Goal: Information Seeking & Learning: Learn about a topic

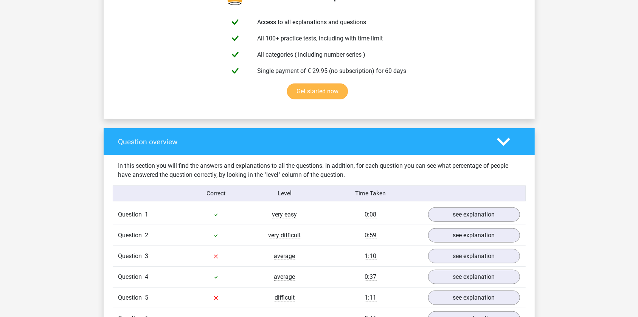
scroll to position [584, 0]
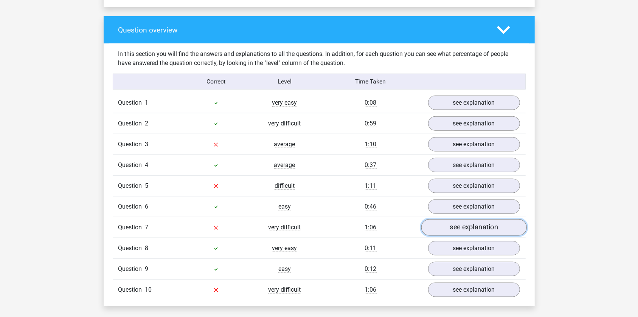
click at [467, 233] on link "see explanation" at bounding box center [473, 227] width 105 height 17
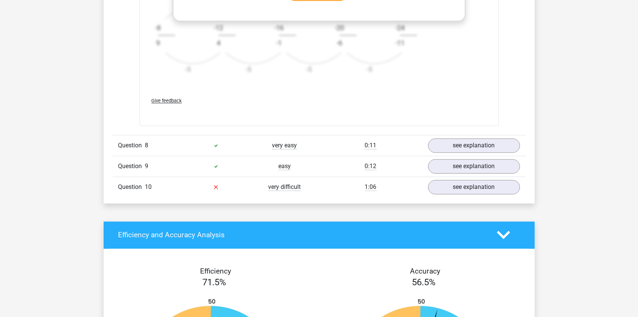
scroll to position [1237, 0]
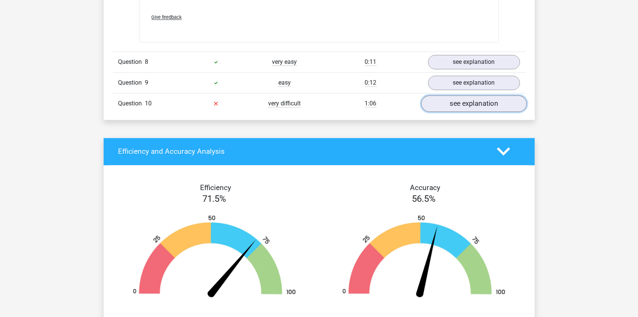
click at [490, 98] on link "see explanation" at bounding box center [473, 103] width 105 height 17
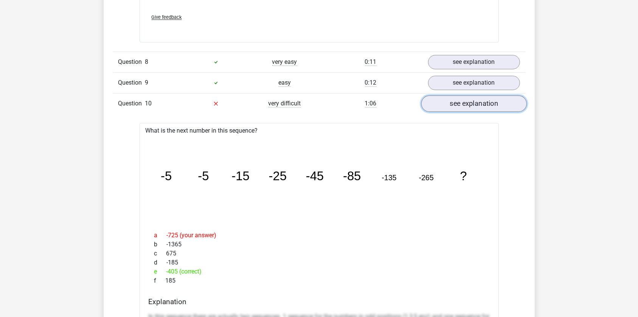
click at [490, 98] on link "see explanation" at bounding box center [473, 103] width 105 height 17
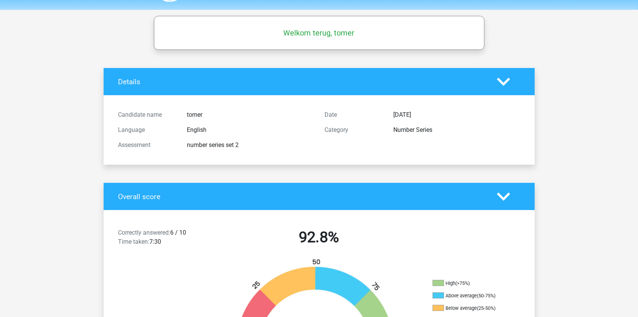
scroll to position [0, 0]
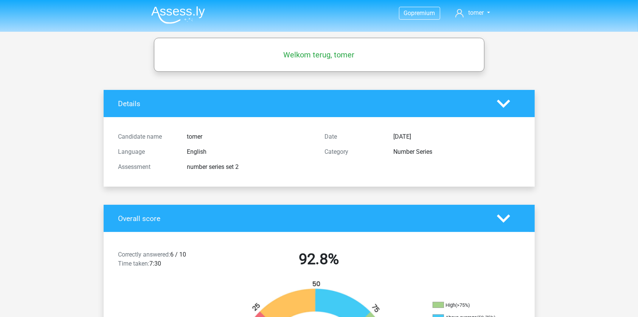
click at [303, 53] on h5 "Welkom terug, tomer" at bounding box center [319, 54] width 323 height 9
drag, startPoint x: 305, startPoint y: 54, endPoint x: 268, endPoint y: 54, distance: 37.4
click at [268, 54] on h5 "Welkom terug, tomer" at bounding box center [319, 54] width 323 height 9
click at [207, 19] on nav "Go premium tomer [EMAIL_ADDRESS][DOMAIN_NAME]" at bounding box center [319, 13] width 348 height 25
click at [191, 15] on img at bounding box center [178, 15] width 54 height 18
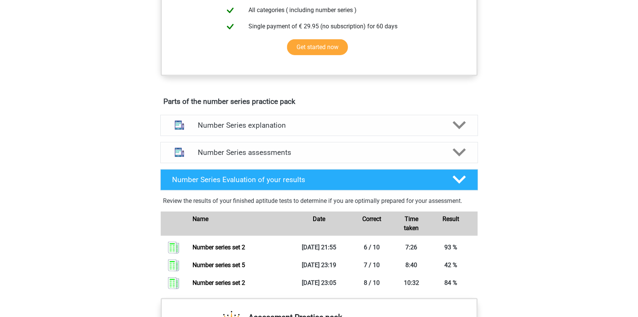
scroll to position [344, 0]
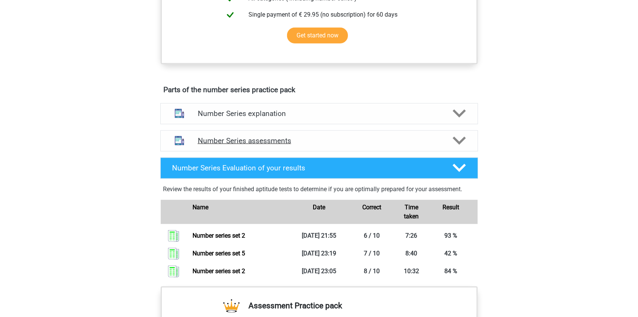
click at [299, 140] on h4 "Number Series assessments" at bounding box center [319, 140] width 243 height 9
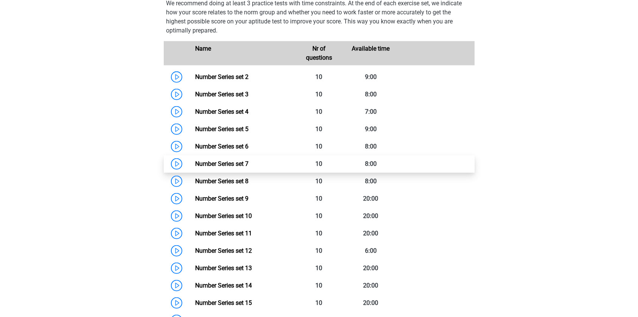
scroll to position [515, 0]
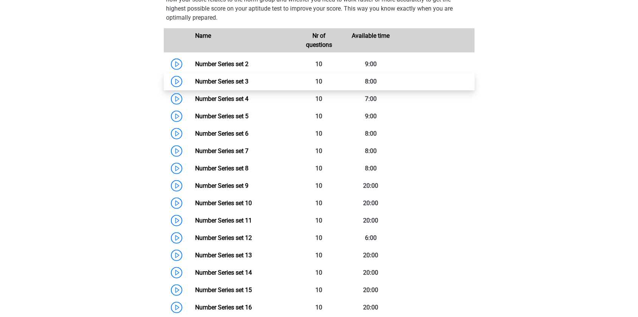
click at [248, 78] on link "Number Series set 3" at bounding box center [221, 81] width 53 height 7
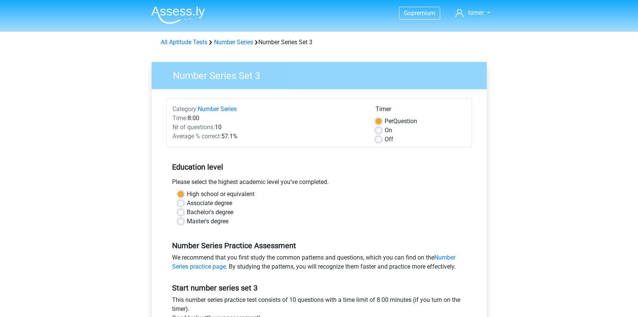
scroll to position [34, 0]
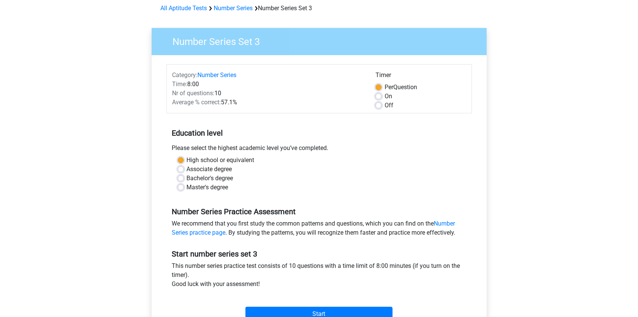
click at [378, 108] on div "Off" at bounding box center [420, 105] width 90 height 9
click at [384, 104] on label "Off" at bounding box center [388, 105] width 9 height 9
click at [378, 104] on input "Off" at bounding box center [378, 105] width 6 height 8
radio input "true"
click at [380, 99] on div "On" at bounding box center [420, 96] width 90 height 9
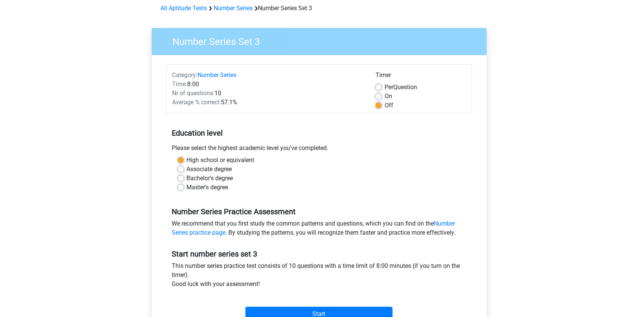
click at [383, 99] on div "On" at bounding box center [420, 96] width 90 height 9
click at [384, 97] on label "On" at bounding box center [388, 96] width 8 height 9
click at [379, 97] on input "On" at bounding box center [378, 96] width 6 height 8
radio input "true"
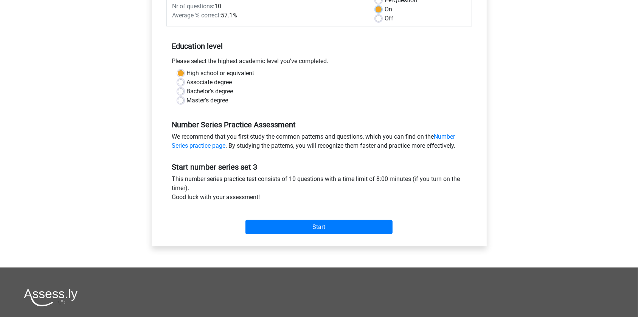
scroll to position [137, 0]
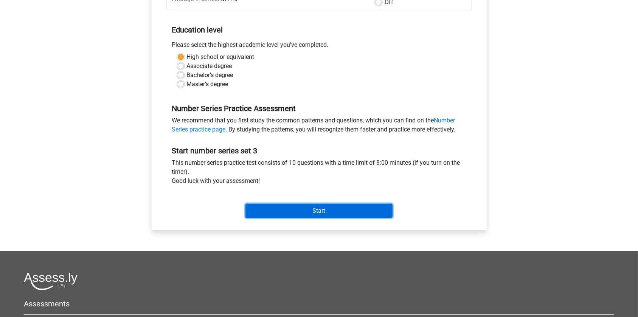
click at [285, 211] on input "Start" at bounding box center [318, 211] width 147 height 14
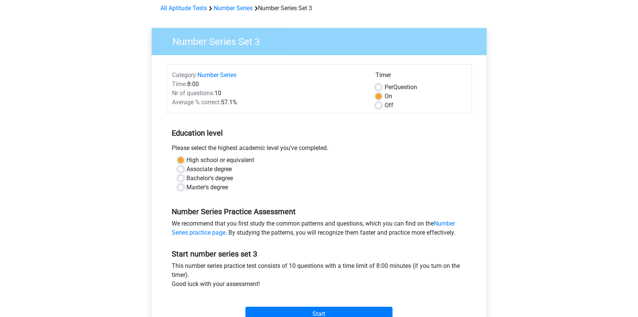
click at [390, 84] on span "Per" at bounding box center [388, 87] width 9 height 7
click at [381, 83] on input "Per Question" at bounding box center [378, 87] width 6 height 8
radio input "true"
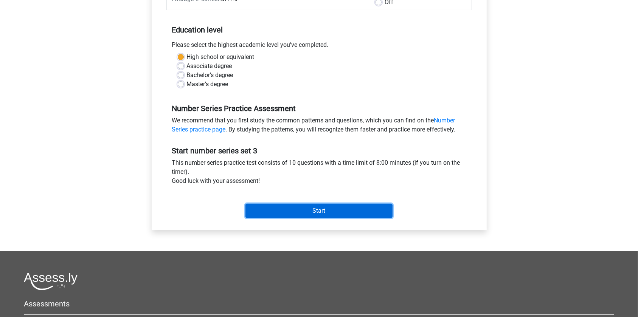
click at [356, 204] on input "Start" at bounding box center [318, 211] width 147 height 14
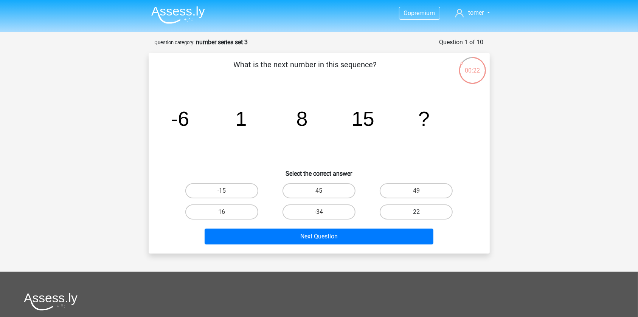
click at [442, 209] on label "22" at bounding box center [415, 211] width 73 height 15
click at [421, 212] on input "22" at bounding box center [418, 214] width 5 height 5
radio input "true"
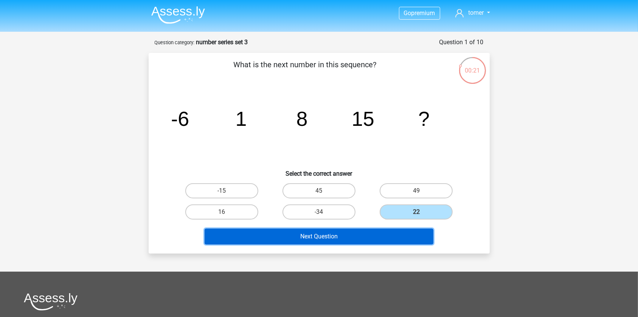
click at [394, 231] on button "Next Question" at bounding box center [318, 237] width 229 height 16
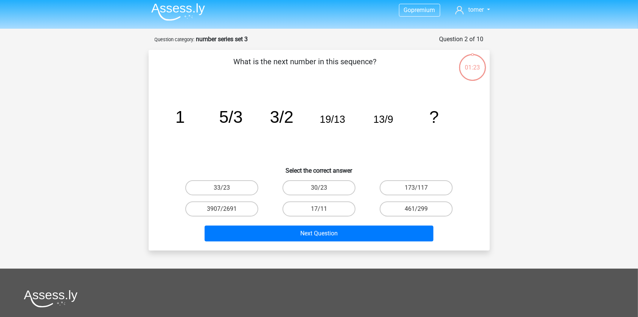
scroll to position [38, 0]
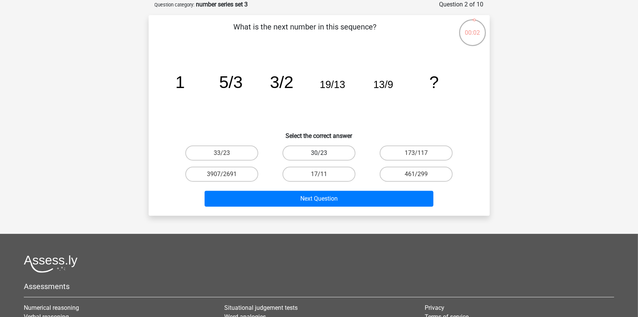
click at [333, 151] on label "30/23" at bounding box center [318, 153] width 73 height 15
click at [324, 153] on input "30/23" at bounding box center [321, 155] width 5 height 5
radio input "true"
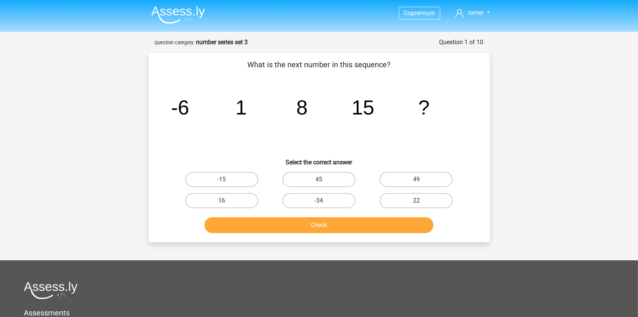
click at [395, 204] on label "22" at bounding box center [415, 200] width 73 height 15
click at [416, 204] on input "22" at bounding box center [418, 203] width 5 height 5
radio input "true"
click at [368, 235] on div "Check" at bounding box center [319, 226] width 292 height 19
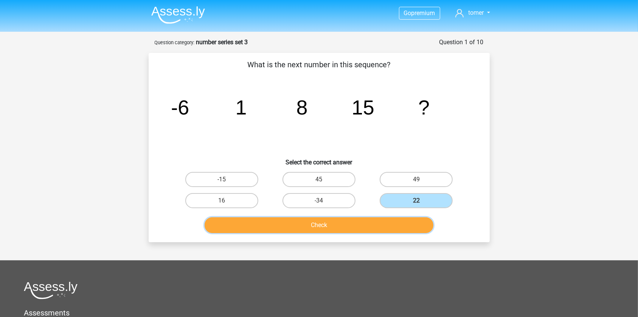
click at [358, 228] on button "Check" at bounding box center [318, 225] width 229 height 16
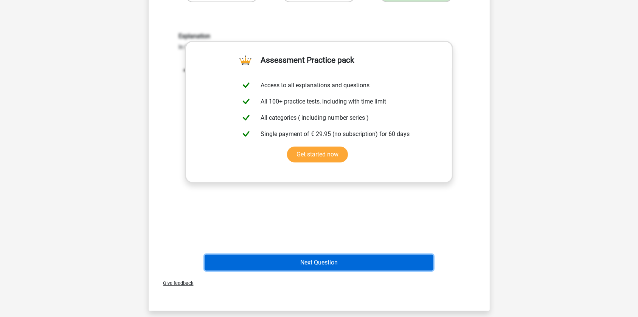
click at [283, 259] on button "Next Question" at bounding box center [318, 263] width 229 height 16
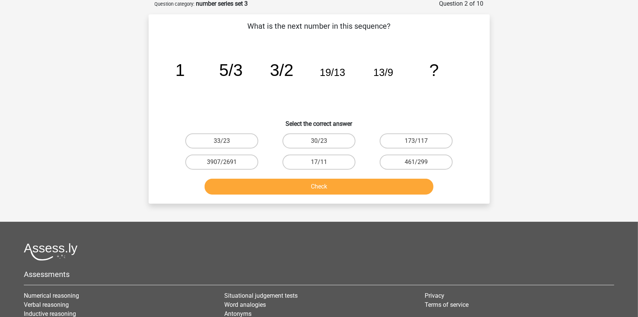
scroll to position [38, 0]
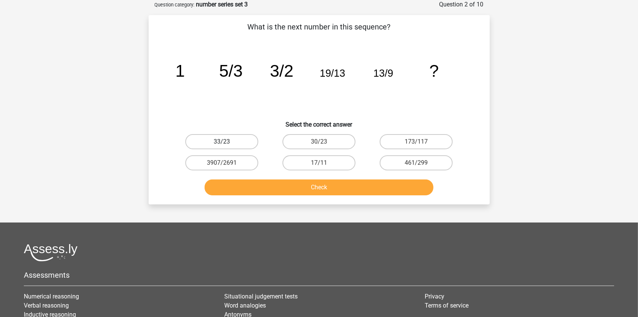
click at [234, 141] on label "33/23" at bounding box center [221, 141] width 73 height 15
click at [226, 142] on input "33/23" at bounding box center [223, 144] width 5 height 5
radio input "true"
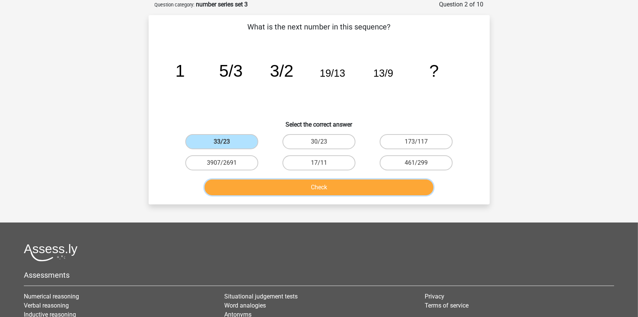
click at [298, 184] on button "Check" at bounding box center [318, 188] width 229 height 16
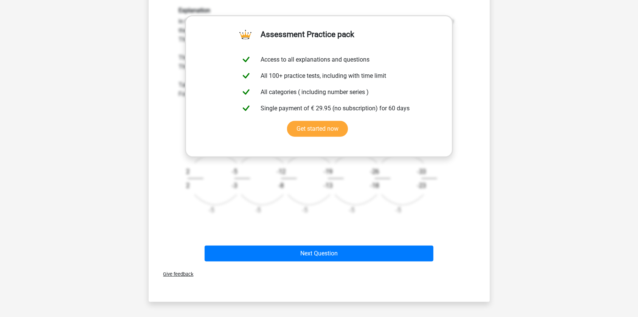
scroll to position [244, 0]
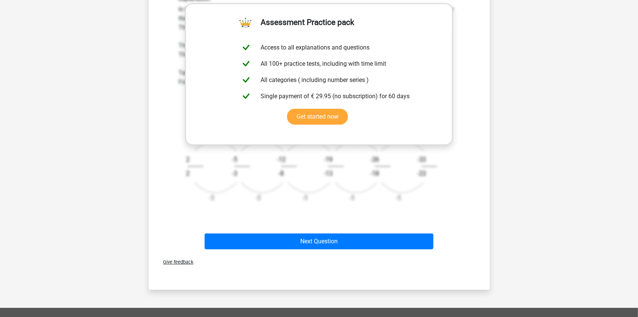
drag, startPoint x: 171, startPoint y: 103, endPoint x: 453, endPoint y: 153, distance: 286.5
click at [439, 179] on div "Explanation In this sequence there are actually two sequences. 1 sequence for t…" at bounding box center [319, 102] width 317 height 251
copy div "Explanation In this sequence there are actually two sequences. 1 sequence for t…"
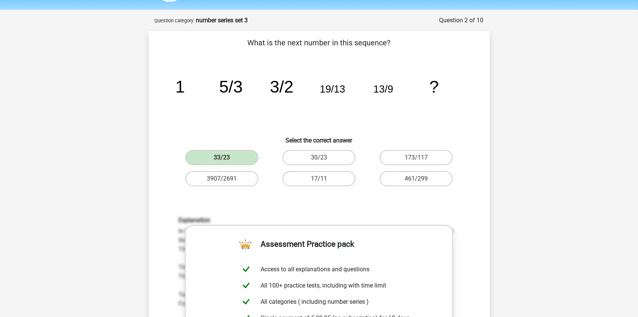
scroll to position [0, 0]
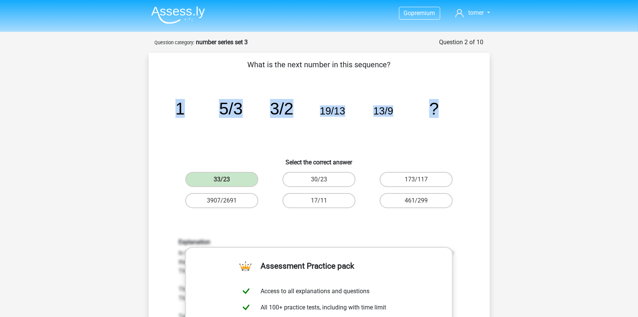
drag, startPoint x: 164, startPoint y: 107, endPoint x: 460, endPoint y: 106, distance: 295.2
click at [460, 106] on div "image/svg+xml 1 5/3 3/2 19/13 13/9 ?" at bounding box center [319, 114] width 317 height 76
copy g "1 5/3 3/2 19/13 13/9 ?"
click at [184, 105] on tspan "13/9" at bounding box center [179, 108] width 9 height 19
drag, startPoint x: 373, startPoint y: 108, endPoint x: 404, endPoint y: 108, distance: 30.2
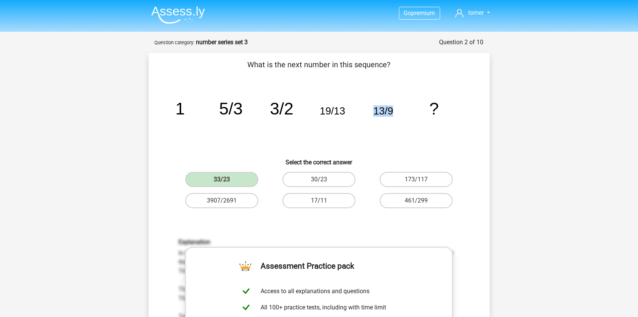
click at [404, 108] on icon "image/svg+xml 1 5/3 3/2 19/13 13/9 ?" at bounding box center [319, 114] width 305 height 76
copy tspan "13/9"
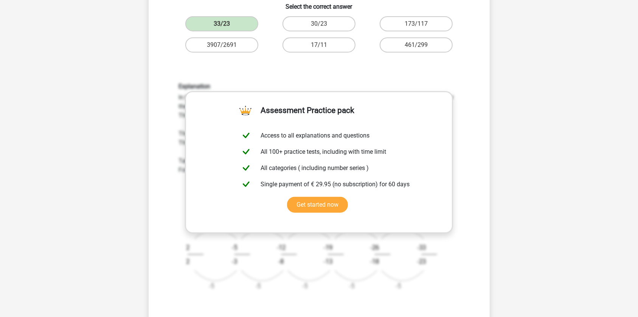
scroll to position [206, 0]
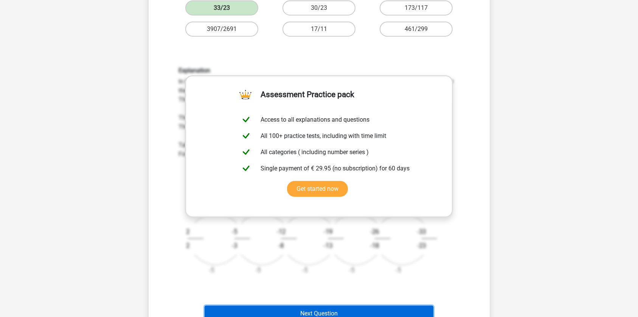
click at [272, 309] on button "Next Question" at bounding box center [318, 314] width 229 height 16
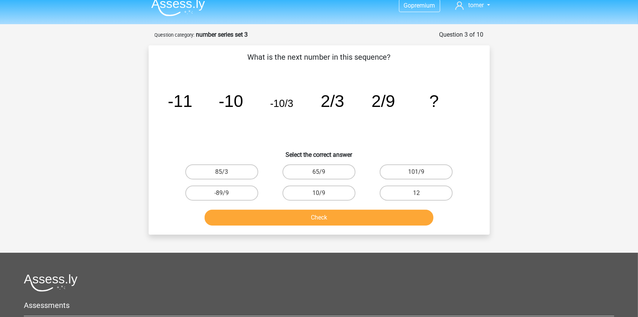
scroll to position [0, 0]
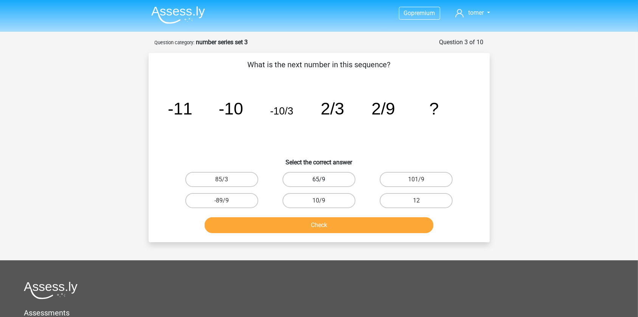
click at [328, 180] on label "65/9" at bounding box center [318, 179] width 73 height 15
click at [324, 180] on input "65/9" at bounding box center [321, 182] width 5 height 5
radio input "true"
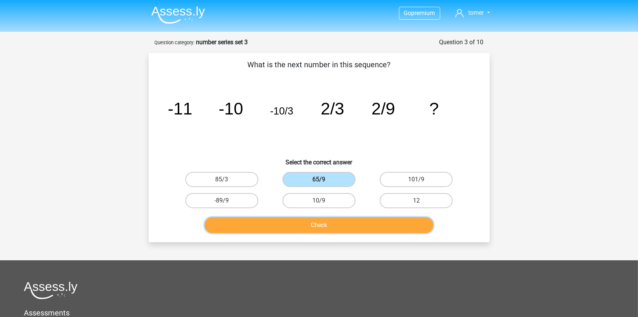
click at [324, 223] on button "Check" at bounding box center [318, 225] width 229 height 16
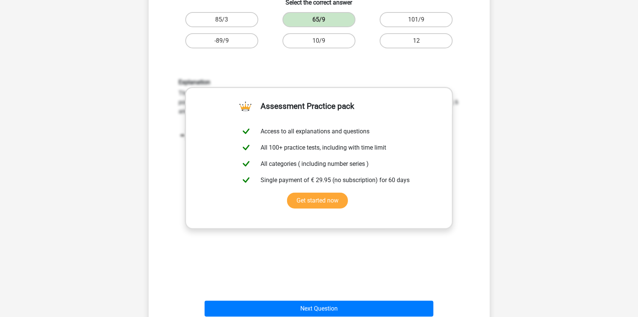
scroll to position [172, 0]
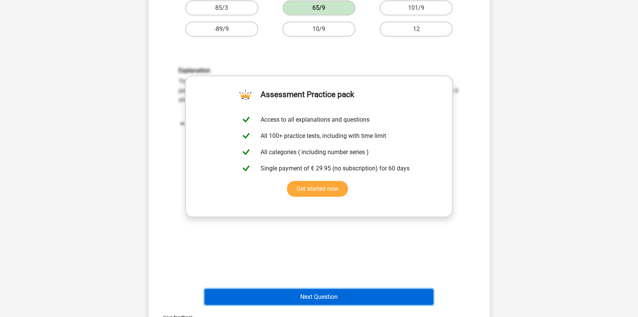
click at [313, 296] on button "Next Question" at bounding box center [318, 297] width 229 height 16
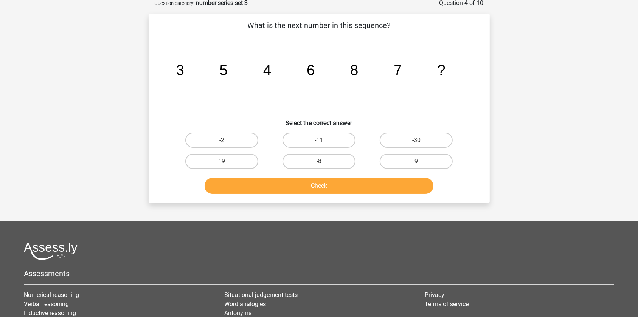
scroll to position [38, 0]
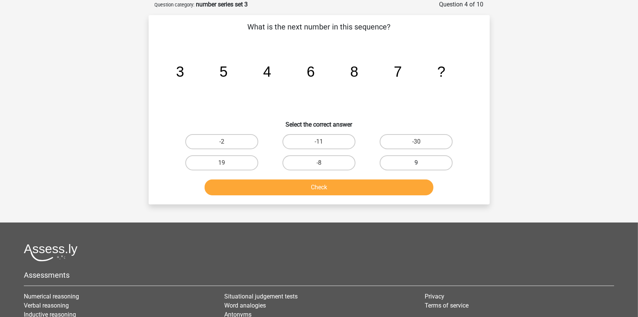
click at [393, 160] on label "9" at bounding box center [415, 162] width 73 height 15
click at [416, 163] on input "9" at bounding box center [418, 165] width 5 height 5
radio input "true"
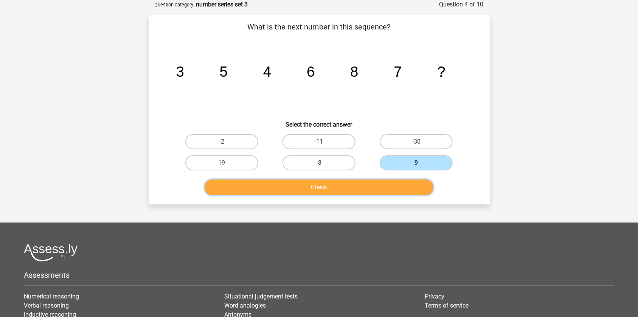
click at [299, 185] on button "Check" at bounding box center [318, 188] width 229 height 16
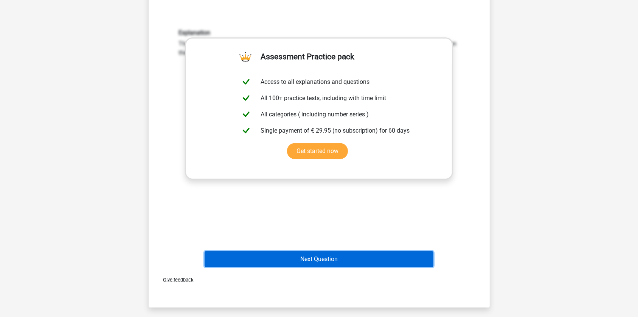
click at [283, 251] on button "Next Question" at bounding box center [318, 259] width 229 height 16
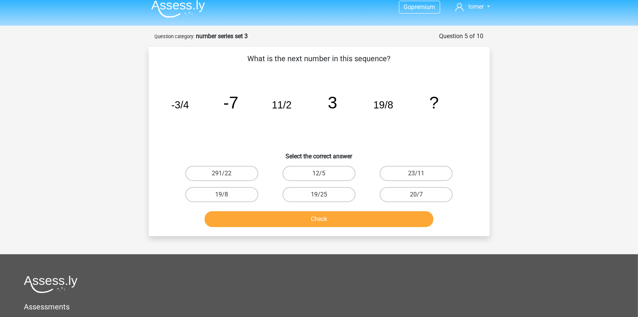
scroll to position [3, 0]
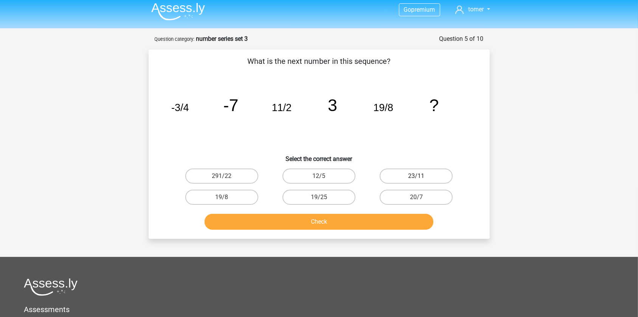
click at [411, 169] on label "23/11" at bounding box center [415, 176] width 73 height 15
click at [416, 176] on input "23/11" at bounding box center [418, 178] width 5 height 5
radio input "true"
drag, startPoint x: 368, startPoint y: 246, endPoint x: 364, endPoint y: 228, distance: 18.9
click at [368, 246] on div "Go premium tomer tomerzi54@gmail.com" at bounding box center [319, 227] width 638 height 460
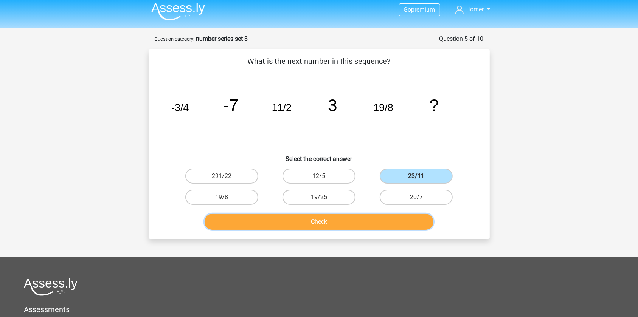
click at [364, 227] on button "Check" at bounding box center [318, 222] width 229 height 16
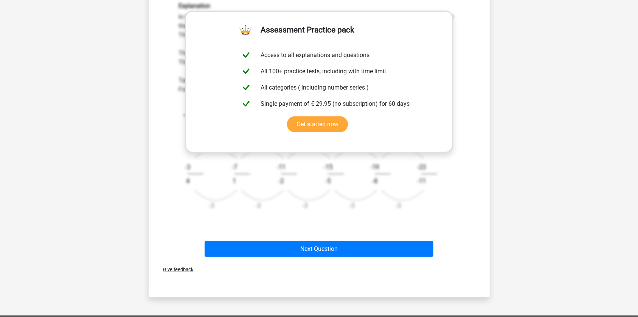
scroll to position [244, 0]
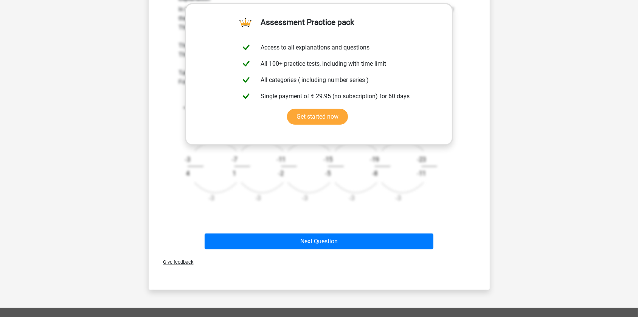
click at [357, 232] on div "Next Question" at bounding box center [319, 240] width 317 height 25
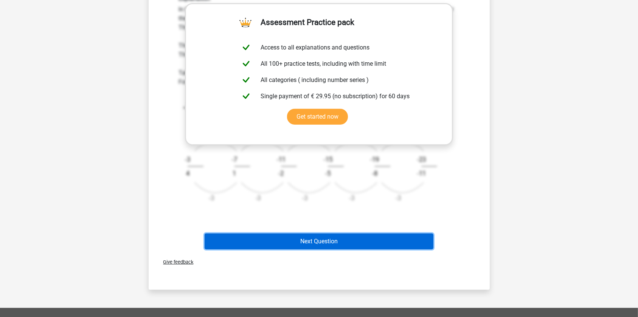
click at [350, 242] on button "Next Question" at bounding box center [318, 242] width 229 height 16
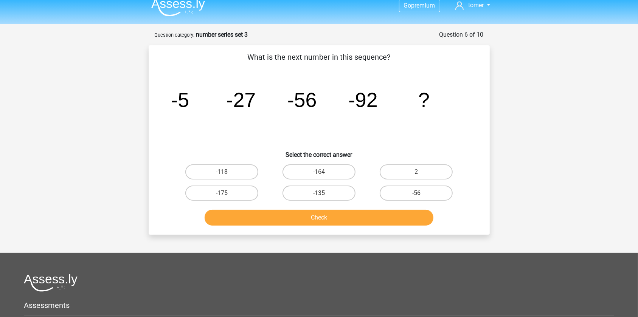
scroll to position [0, 0]
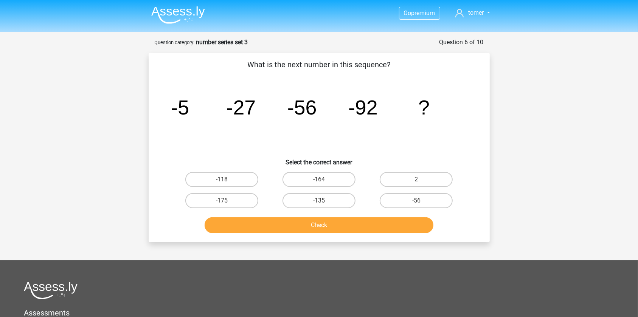
click at [310, 209] on div "-135" at bounding box center [318, 200] width 97 height 21
click at [302, 203] on label "-135" at bounding box center [318, 200] width 73 height 15
click at [319, 203] on input "-135" at bounding box center [321, 203] width 5 height 5
radio input "true"
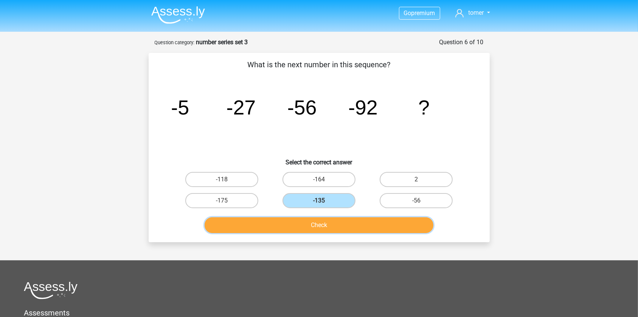
click at [309, 220] on button "Check" at bounding box center [318, 225] width 229 height 16
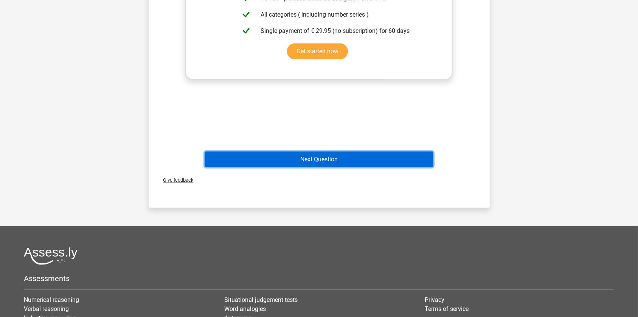
click at [301, 164] on button "Next Question" at bounding box center [318, 160] width 229 height 16
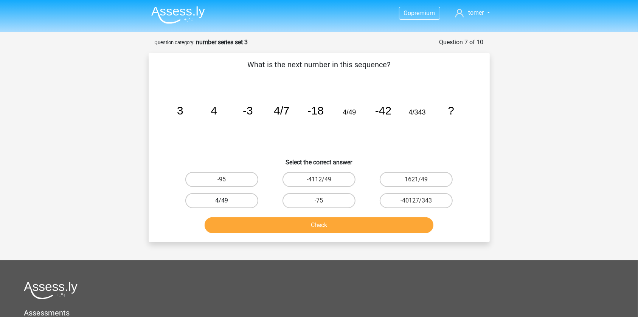
click at [237, 199] on label "4/49" at bounding box center [221, 200] width 73 height 15
click at [226, 201] on input "4/49" at bounding box center [223, 203] width 5 height 5
radio input "true"
click at [312, 201] on label "-75" at bounding box center [318, 200] width 73 height 15
click at [319, 201] on input "-75" at bounding box center [321, 203] width 5 height 5
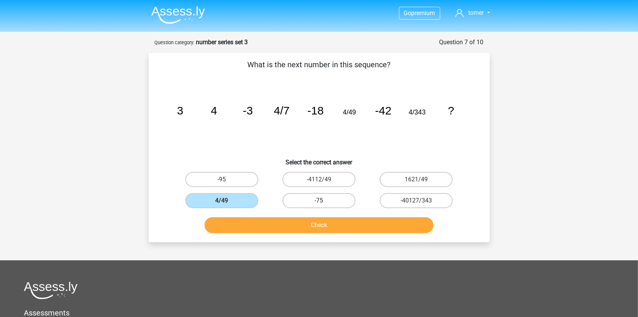
radio input "true"
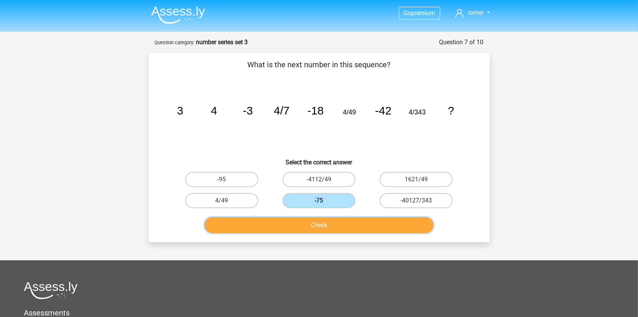
click at [311, 225] on button "Check" at bounding box center [318, 225] width 229 height 16
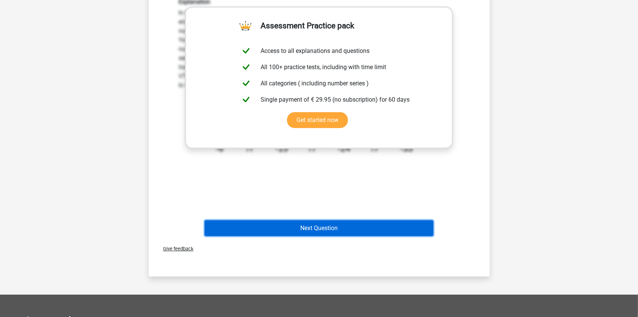
click at [315, 226] on button "Next Question" at bounding box center [318, 228] width 229 height 16
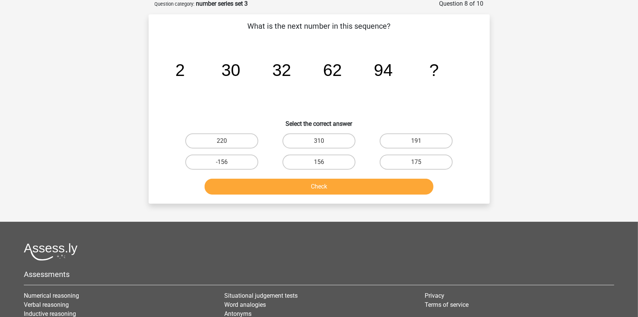
scroll to position [38, 0]
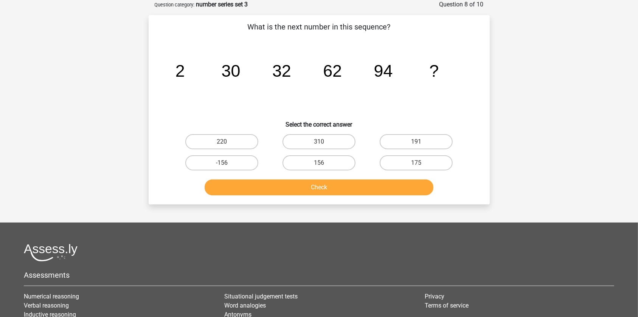
drag, startPoint x: 328, startPoint y: 163, endPoint x: 331, endPoint y: 172, distance: 9.3
click at [328, 164] on label "156" at bounding box center [318, 162] width 73 height 15
click at [324, 164] on input "156" at bounding box center [321, 165] width 5 height 5
radio input "true"
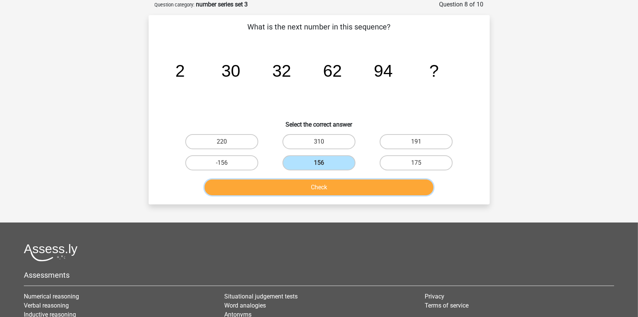
click at [337, 194] on button "Check" at bounding box center [318, 188] width 229 height 16
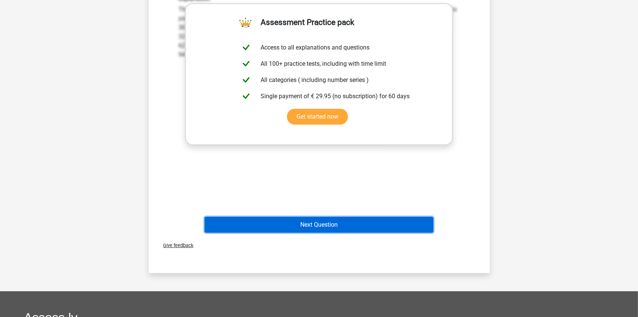
click at [314, 221] on button "Next Question" at bounding box center [318, 225] width 229 height 16
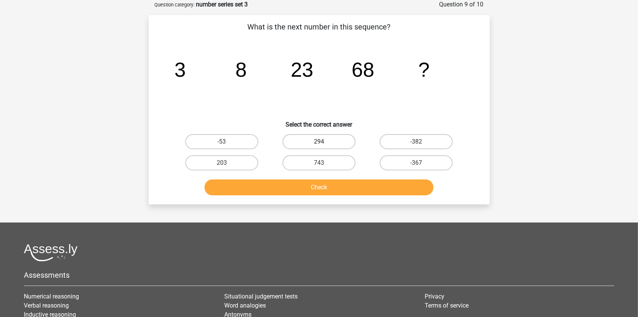
click at [288, 147] on label "294" at bounding box center [318, 141] width 73 height 15
click at [319, 147] on input "294" at bounding box center [321, 144] width 5 height 5
radio input "true"
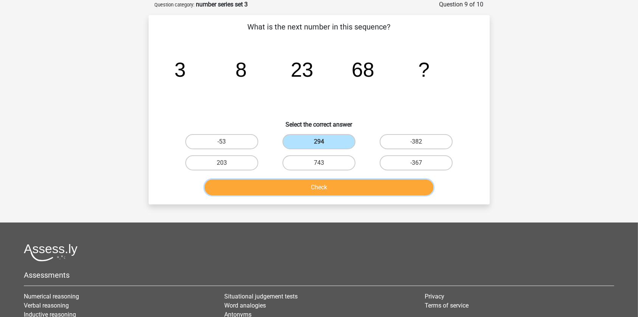
click at [351, 193] on button "Check" at bounding box center [318, 188] width 229 height 16
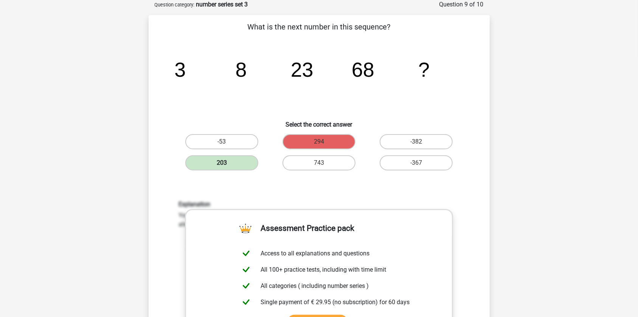
click at [229, 161] on label "203" at bounding box center [221, 162] width 73 height 15
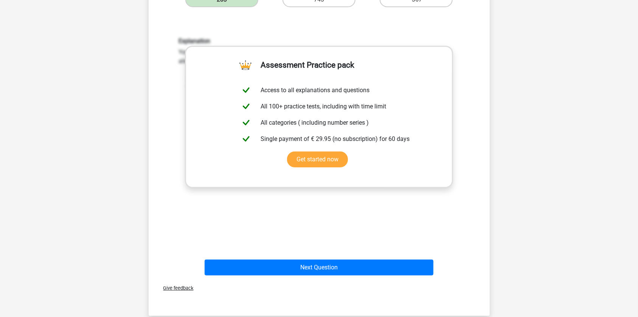
scroll to position [209, 0]
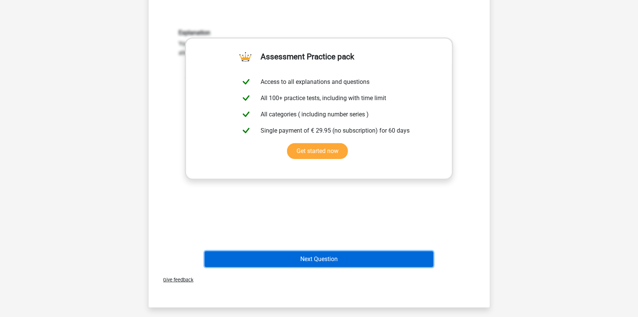
click at [276, 260] on button "Next Question" at bounding box center [318, 259] width 229 height 16
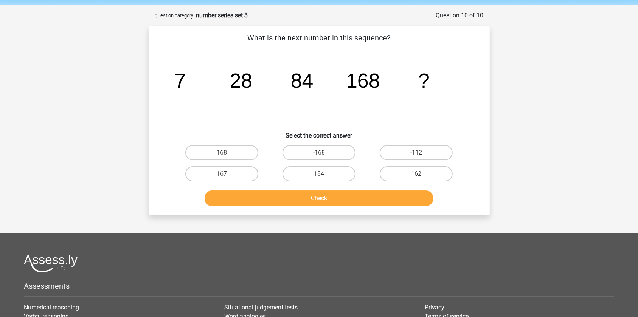
scroll to position [0, 0]
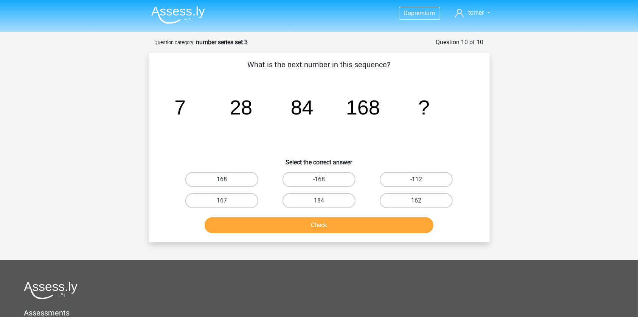
click at [229, 183] on label "168" at bounding box center [221, 179] width 73 height 15
click at [226, 183] on input "168" at bounding box center [223, 182] width 5 height 5
radio input "true"
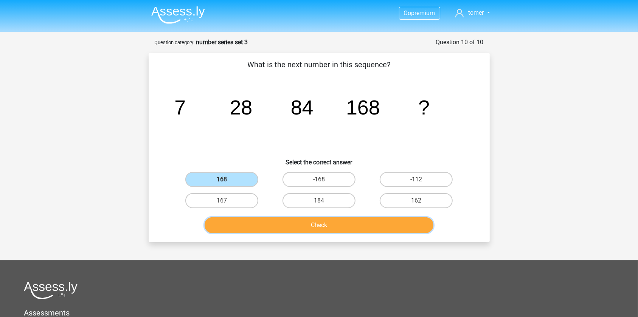
click at [269, 227] on button "Check" at bounding box center [318, 225] width 229 height 16
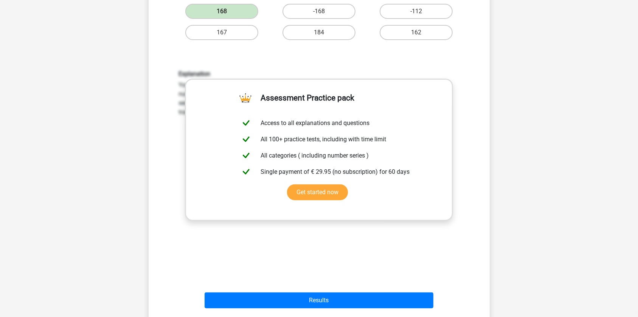
scroll to position [172, 0]
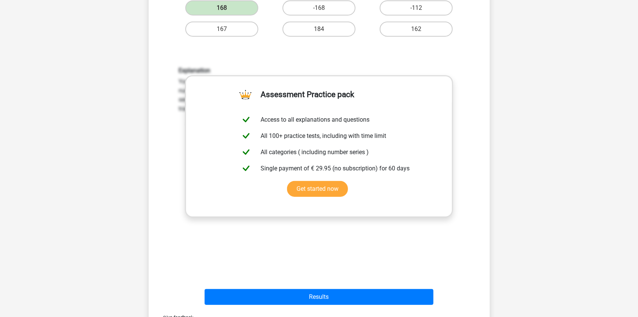
click at [280, 310] on div "Give feedback" at bounding box center [319, 317] width 335 height 19
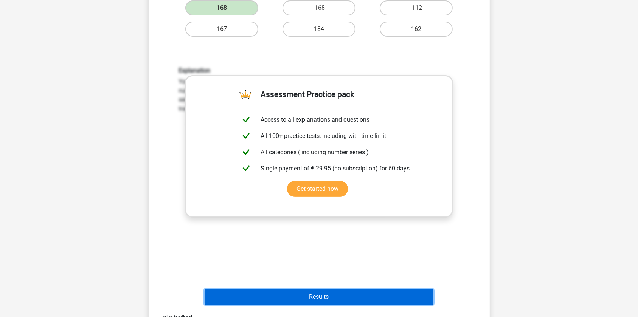
click at [284, 299] on button "Results" at bounding box center [318, 297] width 229 height 16
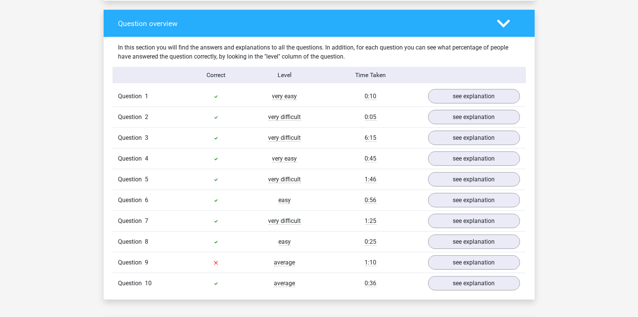
scroll to position [550, 0]
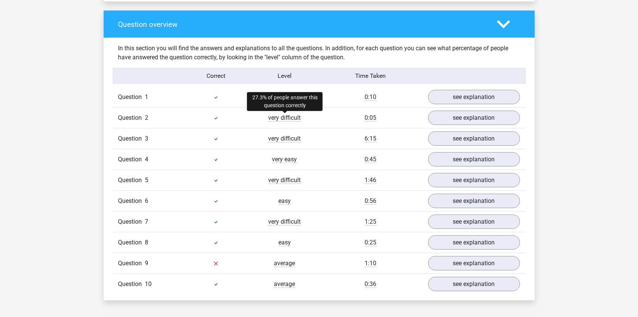
click at [286, 118] on span "very difficult" at bounding box center [284, 118] width 33 height 8
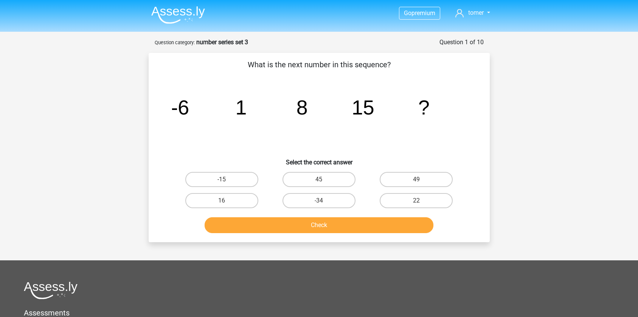
scroll to position [142, 0]
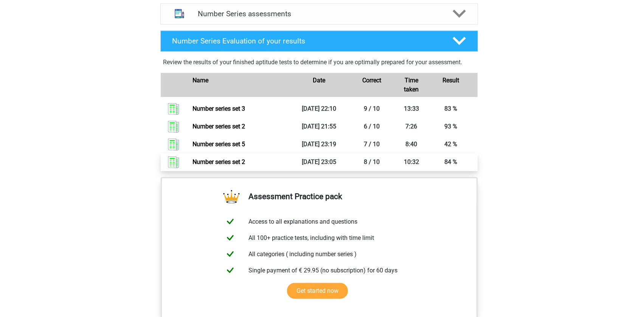
scroll to position [344, 0]
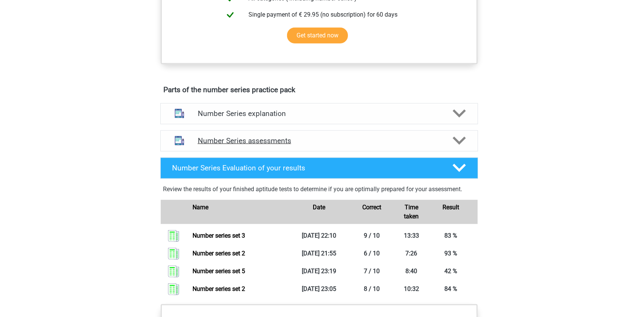
click at [307, 145] on div "Number Series assessments" at bounding box center [318, 140] width 317 height 21
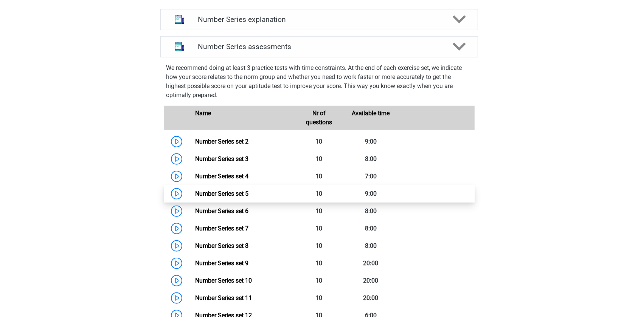
scroll to position [446, 0]
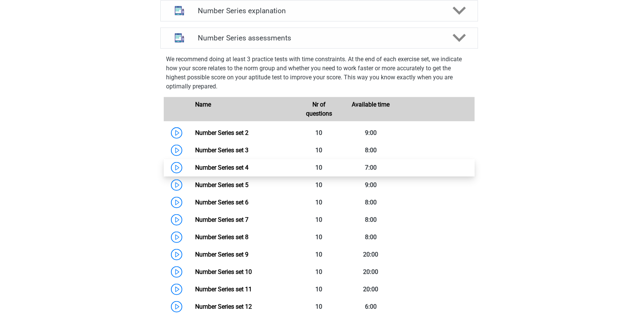
click at [226, 165] on link "Number Series set 4" at bounding box center [221, 167] width 53 height 7
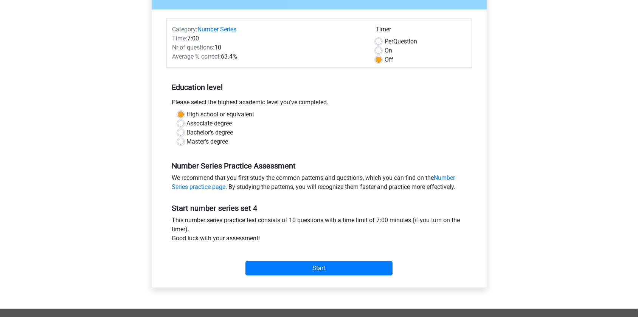
scroll to position [103, 0]
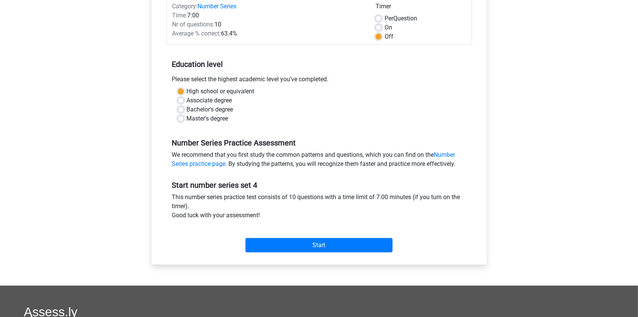
click at [384, 24] on label "On" at bounding box center [388, 27] width 8 height 9
click at [381, 24] on input "On" at bounding box center [378, 27] width 6 height 8
radio input "true"
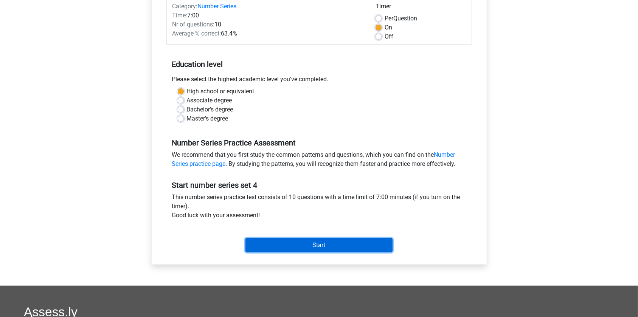
click at [344, 249] on input "Start" at bounding box center [318, 245] width 147 height 14
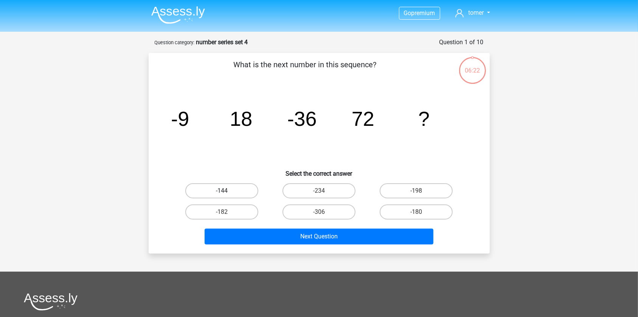
click at [218, 184] on label "-144" at bounding box center [221, 190] width 73 height 15
click at [221, 191] on input "-144" at bounding box center [223, 193] width 5 height 5
radio input "true"
click at [319, 244] on div "Next Question" at bounding box center [319, 238] width 292 height 19
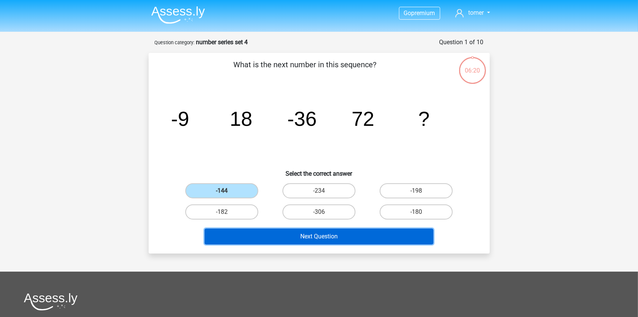
click at [298, 239] on button "Next Question" at bounding box center [318, 237] width 229 height 16
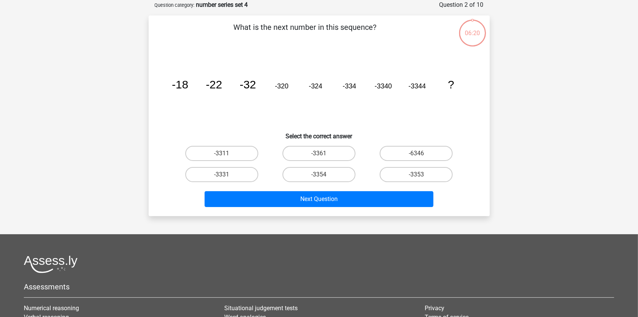
scroll to position [38, 0]
click at [319, 176] on input "-3354" at bounding box center [321, 176] width 5 height 5
radio input "true"
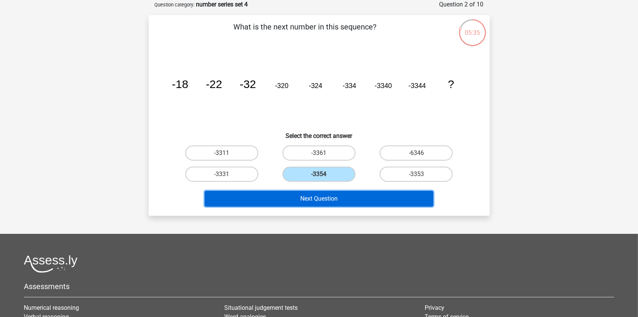
click at [324, 201] on button "Next Question" at bounding box center [318, 199] width 229 height 16
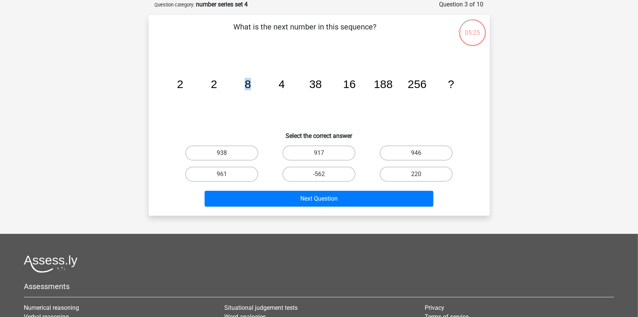
drag, startPoint x: 250, startPoint y: 88, endPoint x: 246, endPoint y: 87, distance: 4.2
click at [183, 87] on tspan "8" at bounding box center [180, 84] width 6 height 12
click at [183, 84] on tspan "2" at bounding box center [180, 84] width 6 height 12
drag, startPoint x: 211, startPoint y: 84, endPoint x: 215, endPoint y: 83, distance: 4.4
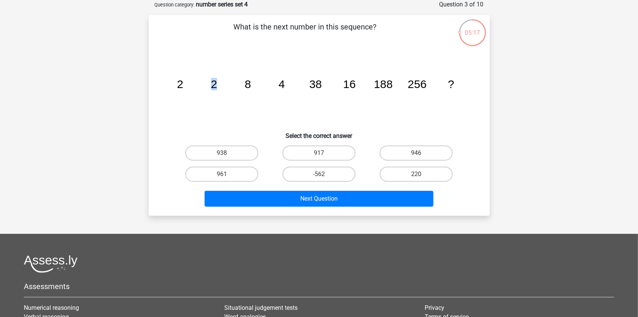
click at [183, 83] on tspan "2" at bounding box center [180, 84] width 6 height 12
drag, startPoint x: 215, startPoint y: 81, endPoint x: 246, endPoint y: 79, distance: 30.3
click at [223, 79] on icon "image/svg+xml 2 2 8 4 38 16 188 256 ?" at bounding box center [319, 88] width 305 height 76
click at [234, 148] on label "938" at bounding box center [221, 153] width 73 height 15
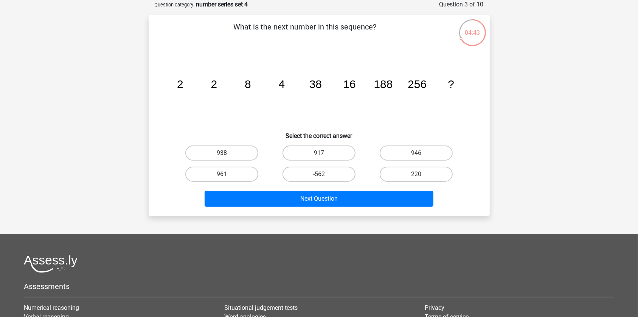
click at [226, 153] on input "938" at bounding box center [223, 155] width 5 height 5
radio input "true"
click at [291, 190] on div "Next Question" at bounding box center [319, 197] width 317 height 25
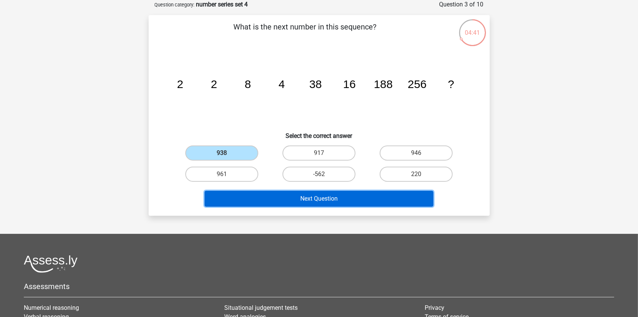
click at [290, 192] on button "Next Question" at bounding box center [318, 199] width 229 height 16
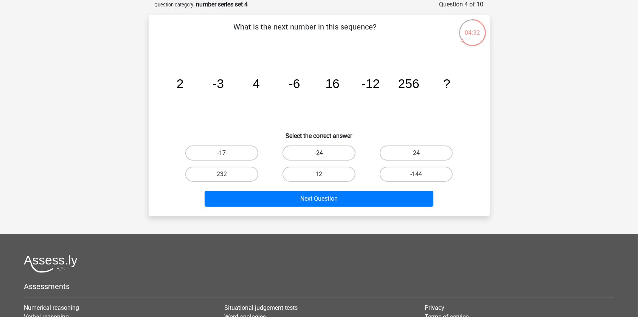
click at [327, 146] on label "-24" at bounding box center [318, 153] width 73 height 15
click at [324, 153] on input "-24" at bounding box center [321, 155] width 5 height 5
radio input "true"
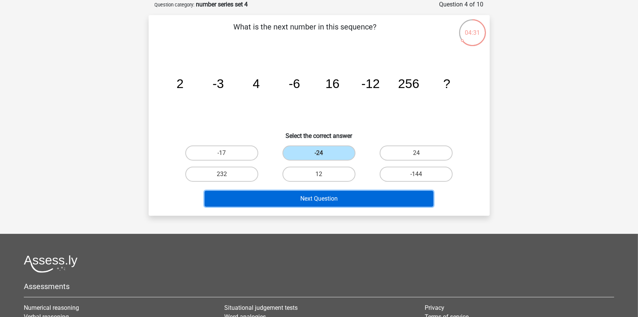
click at [308, 203] on button "Next Question" at bounding box center [318, 199] width 229 height 16
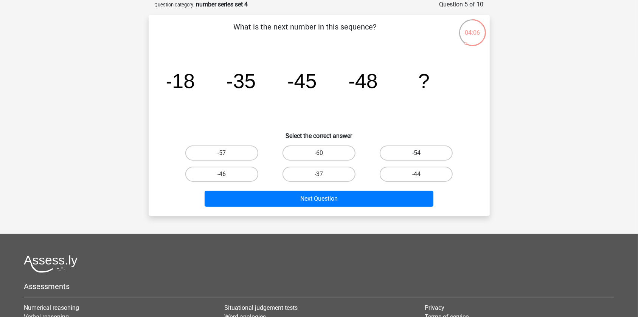
click at [405, 154] on label "-54" at bounding box center [415, 153] width 73 height 15
click at [416, 154] on input "-54" at bounding box center [418, 155] width 5 height 5
radio input "true"
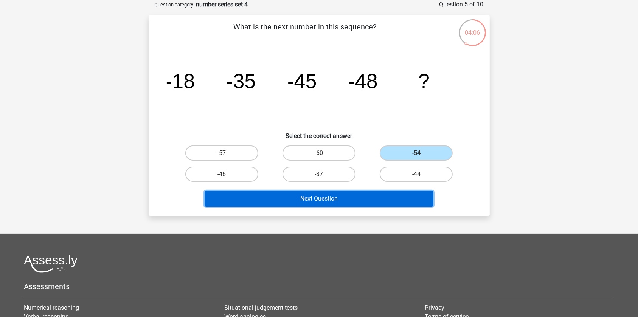
drag, startPoint x: 365, startPoint y: 190, endPoint x: 361, endPoint y: 191, distance: 4.6
click at [365, 191] on button "Next Question" at bounding box center [318, 199] width 229 height 16
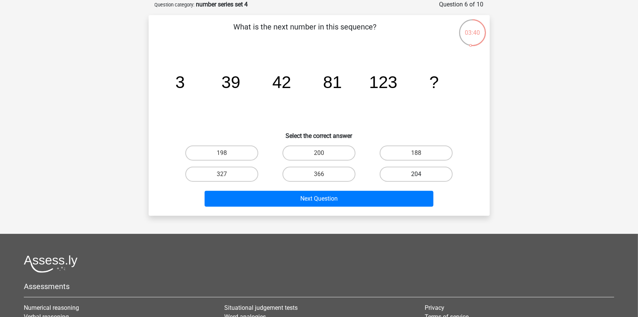
click at [441, 167] on label "204" at bounding box center [415, 174] width 73 height 15
click at [421, 174] on input "204" at bounding box center [418, 176] width 5 height 5
radio input "true"
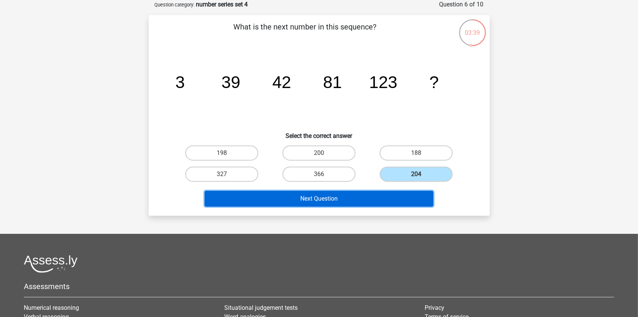
click at [389, 191] on button "Next Question" at bounding box center [318, 199] width 229 height 16
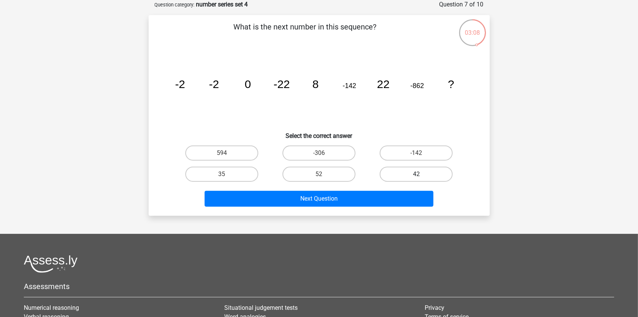
click at [403, 175] on label "42" at bounding box center [415, 174] width 73 height 15
click at [416, 175] on input "42" at bounding box center [418, 176] width 5 height 5
radio input "true"
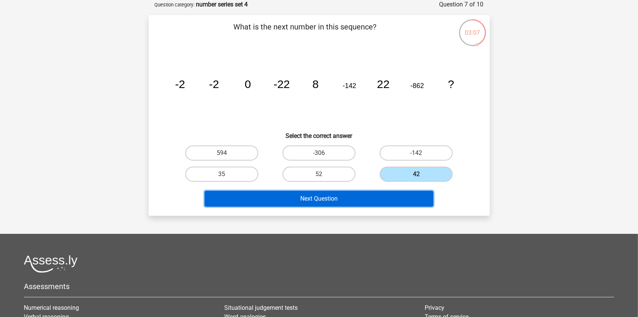
click at [364, 204] on button "Next Question" at bounding box center [318, 199] width 229 height 16
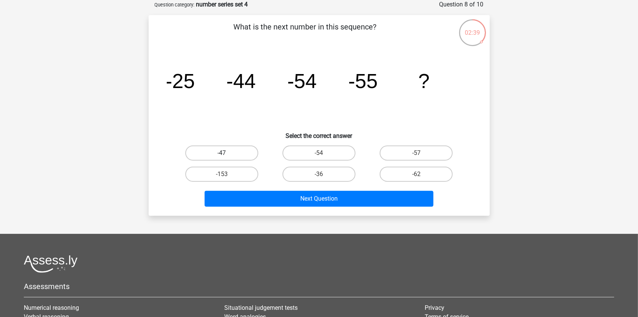
click at [239, 154] on label "-47" at bounding box center [221, 153] width 73 height 15
click at [226, 154] on input "-47" at bounding box center [223, 155] width 5 height 5
radio input "true"
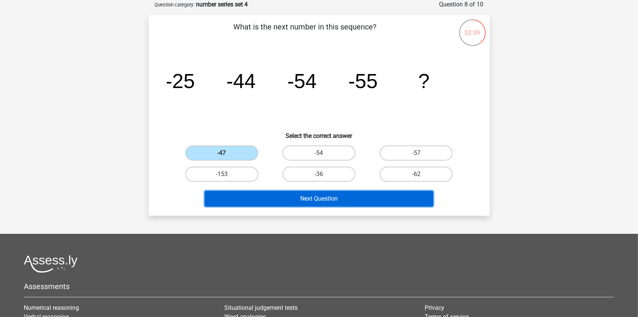
click at [328, 197] on button "Next Question" at bounding box center [318, 199] width 229 height 16
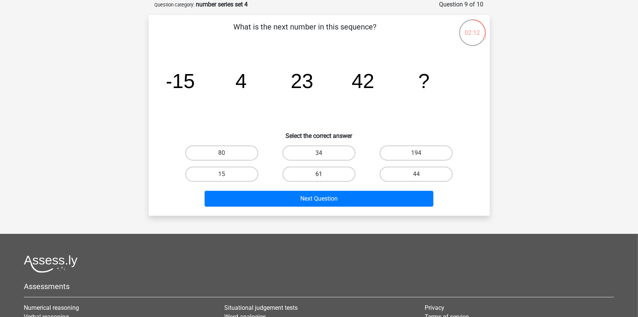
click at [317, 172] on label "61" at bounding box center [318, 174] width 73 height 15
click at [319, 174] on input "61" at bounding box center [321, 176] width 5 height 5
radio input "true"
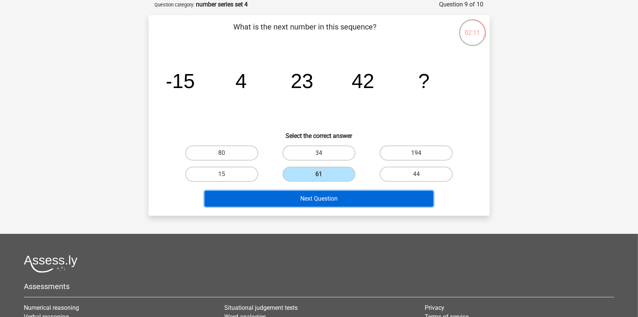
click at [321, 197] on button "Next Question" at bounding box center [318, 199] width 229 height 16
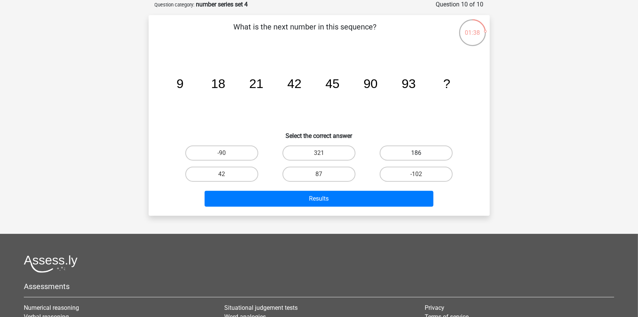
click at [404, 151] on label "186" at bounding box center [415, 153] width 73 height 15
click at [416, 153] on input "186" at bounding box center [418, 155] width 5 height 5
radio input "true"
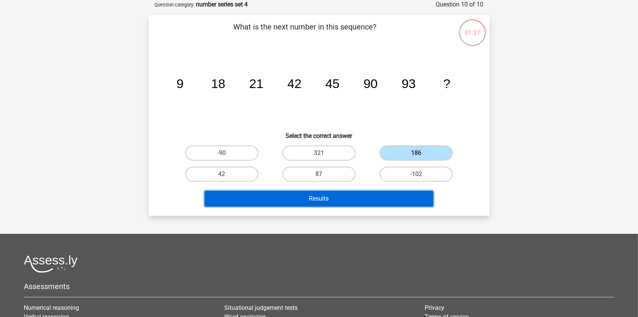
click at [366, 196] on button "Results" at bounding box center [318, 199] width 229 height 16
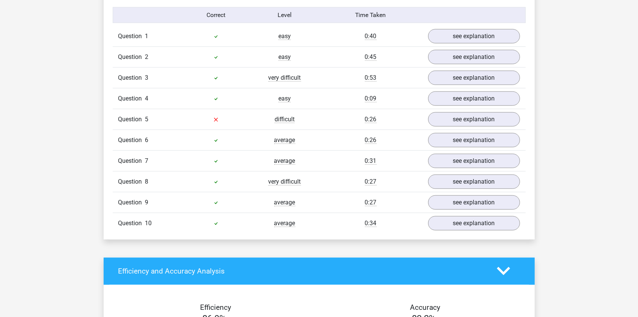
scroll to position [618, 0]
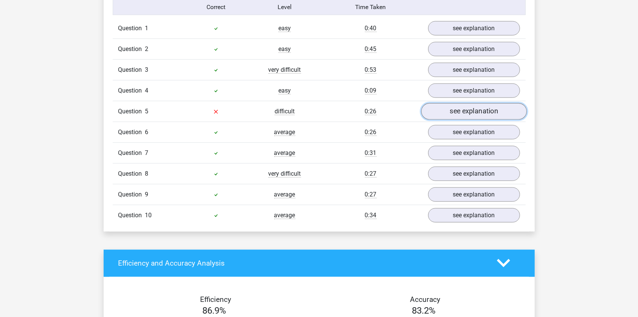
click at [443, 113] on link "see explanation" at bounding box center [473, 111] width 105 height 17
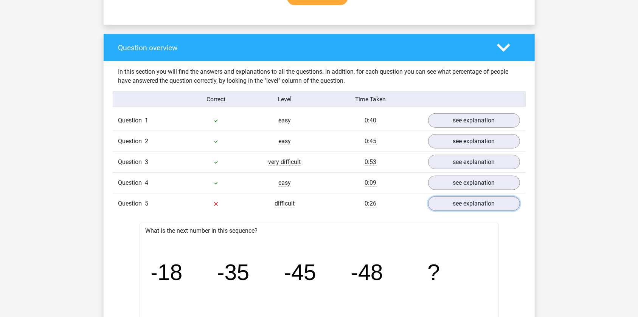
scroll to position [515, 0]
